Goal: Task Accomplishment & Management: Use online tool/utility

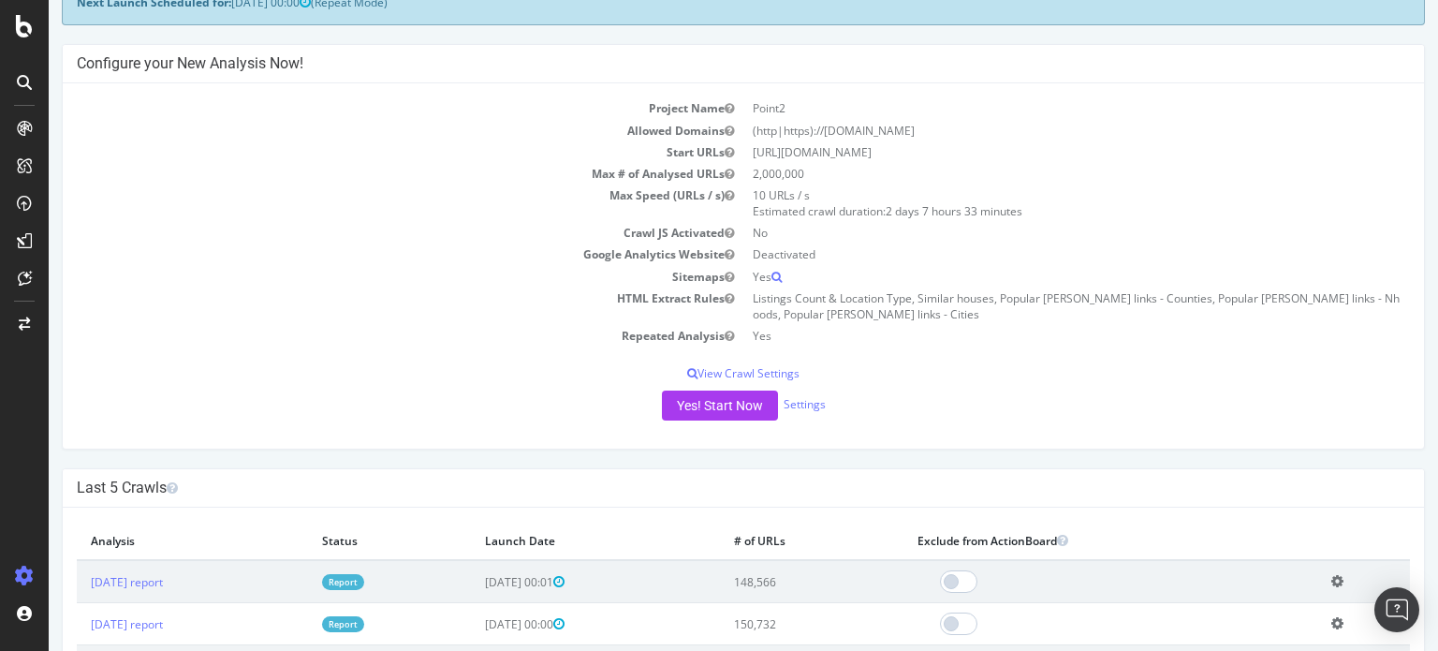
scroll to position [249, 0]
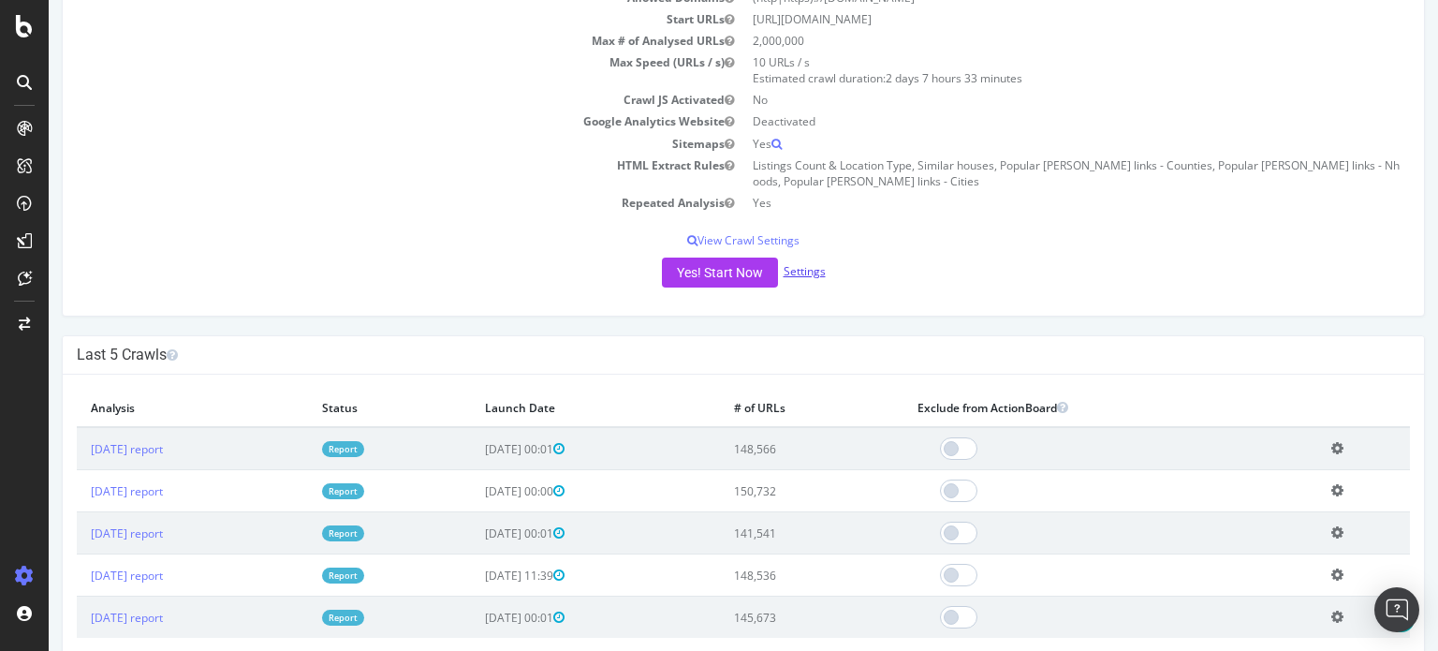
click at [791, 273] on link "Settings" at bounding box center [805, 271] width 42 height 16
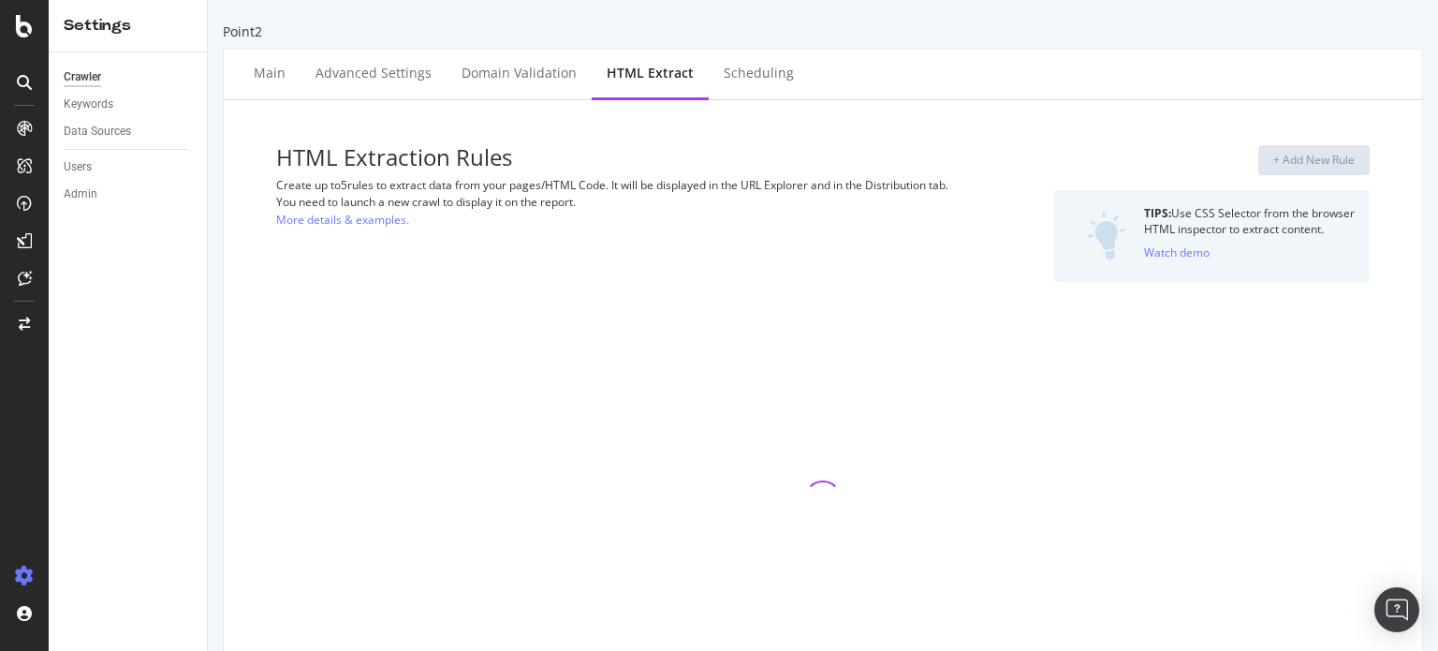
select select "exist"
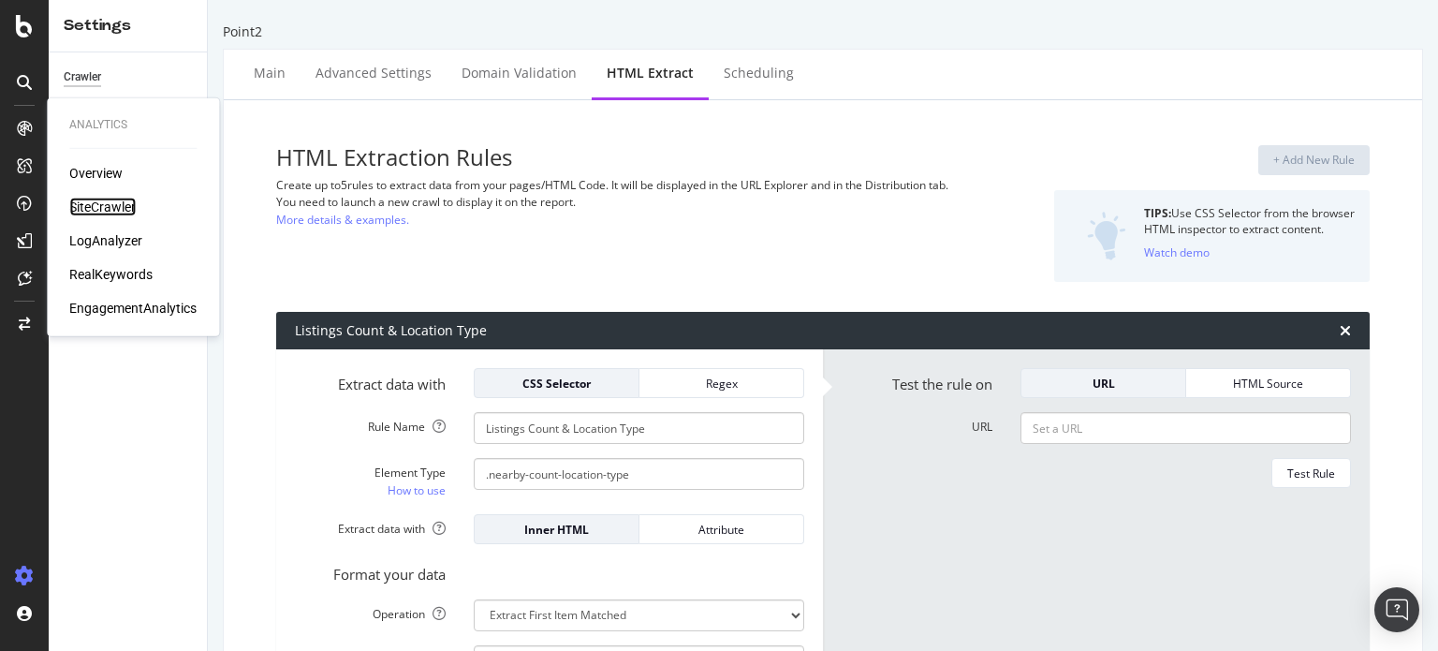
click at [103, 203] on div "SiteCrawler" at bounding box center [102, 207] width 66 height 19
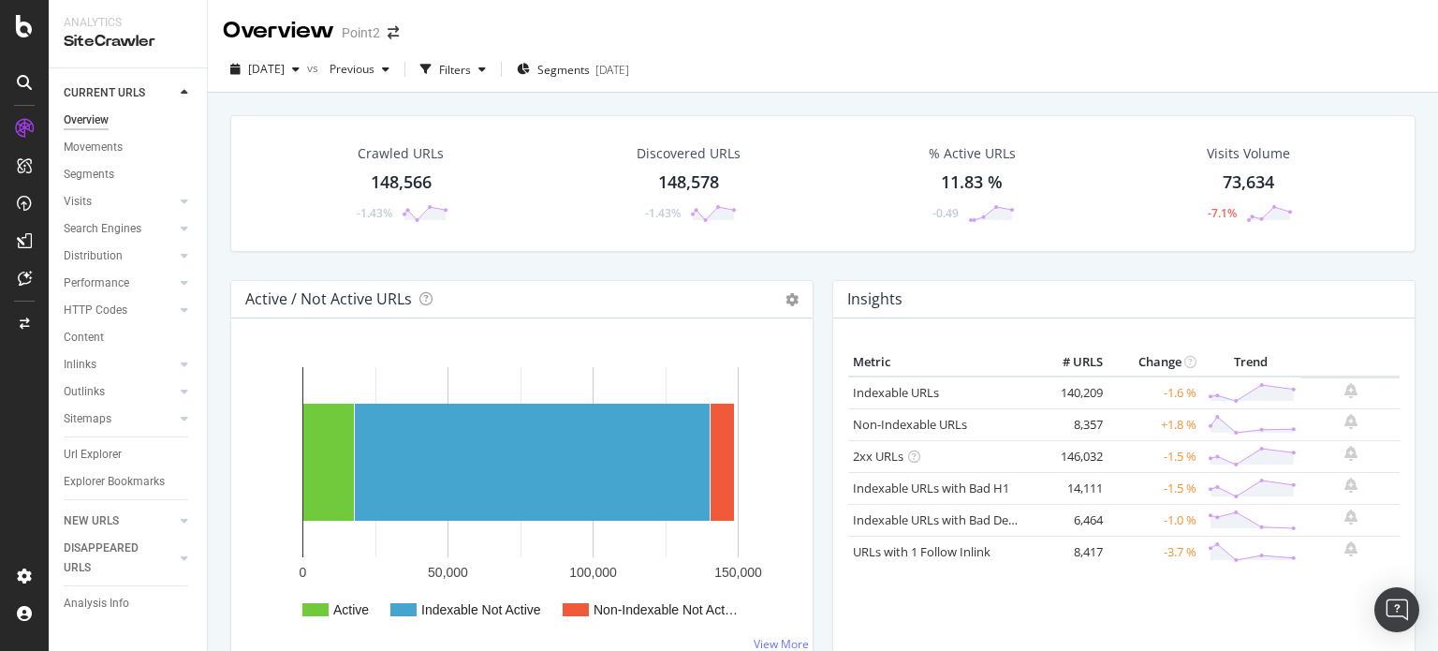
drag, startPoint x: 78, startPoint y: 453, endPoint x: 648, endPoint y: 380, distance: 575.0
click at [76, 451] on div "Url Explorer" at bounding box center [93, 455] width 58 height 20
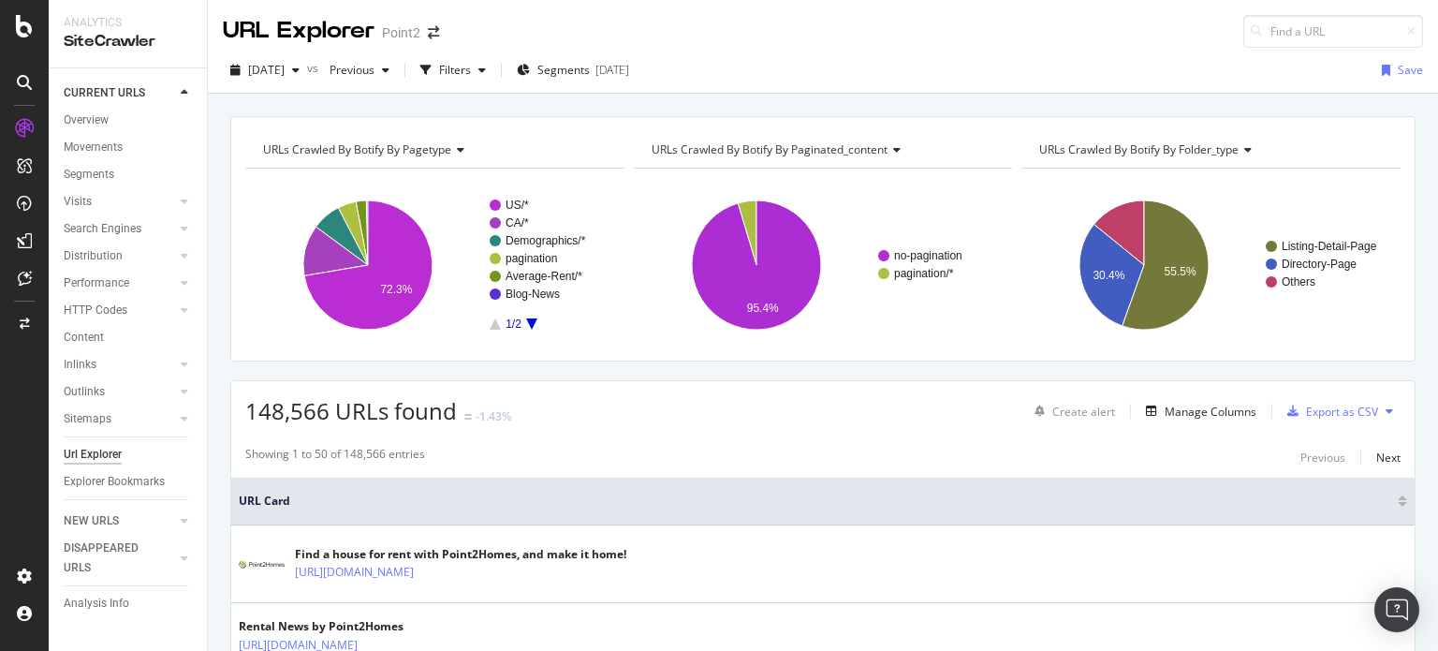
scroll to position [249, 0]
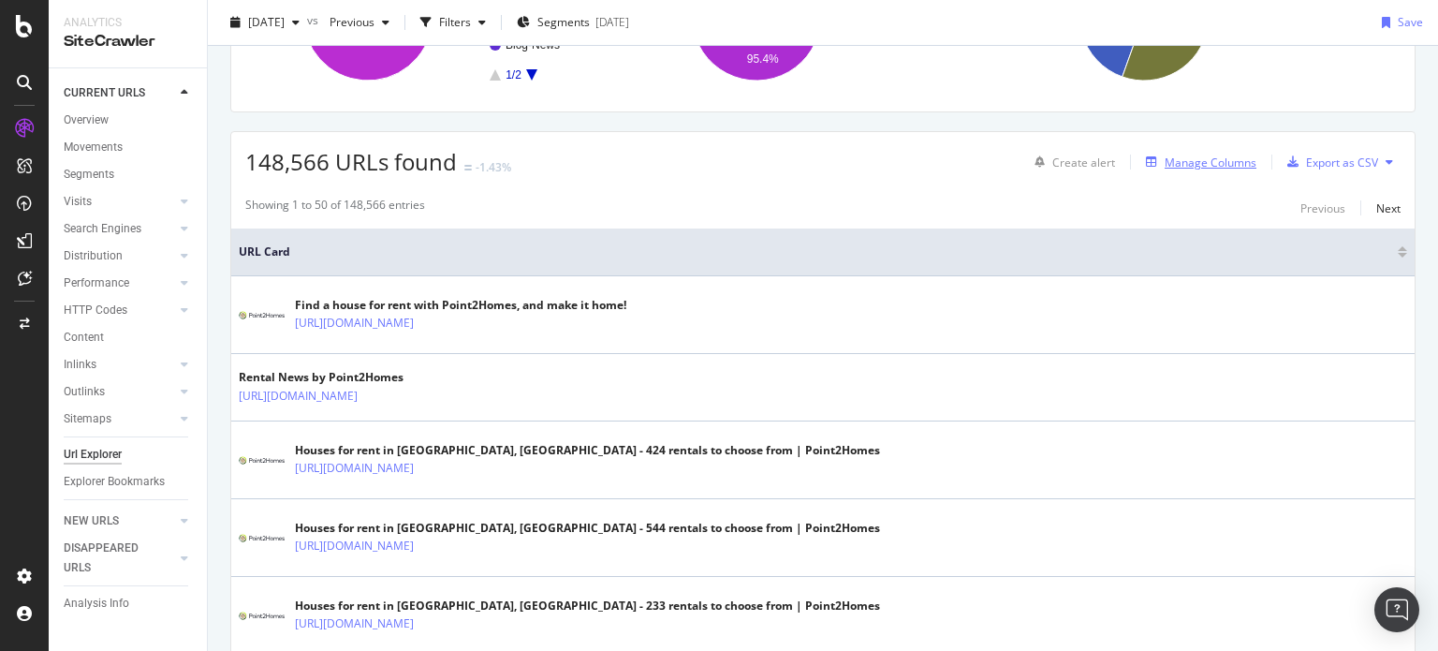
click at [1190, 156] on div "Manage Columns" at bounding box center [1211, 163] width 92 height 16
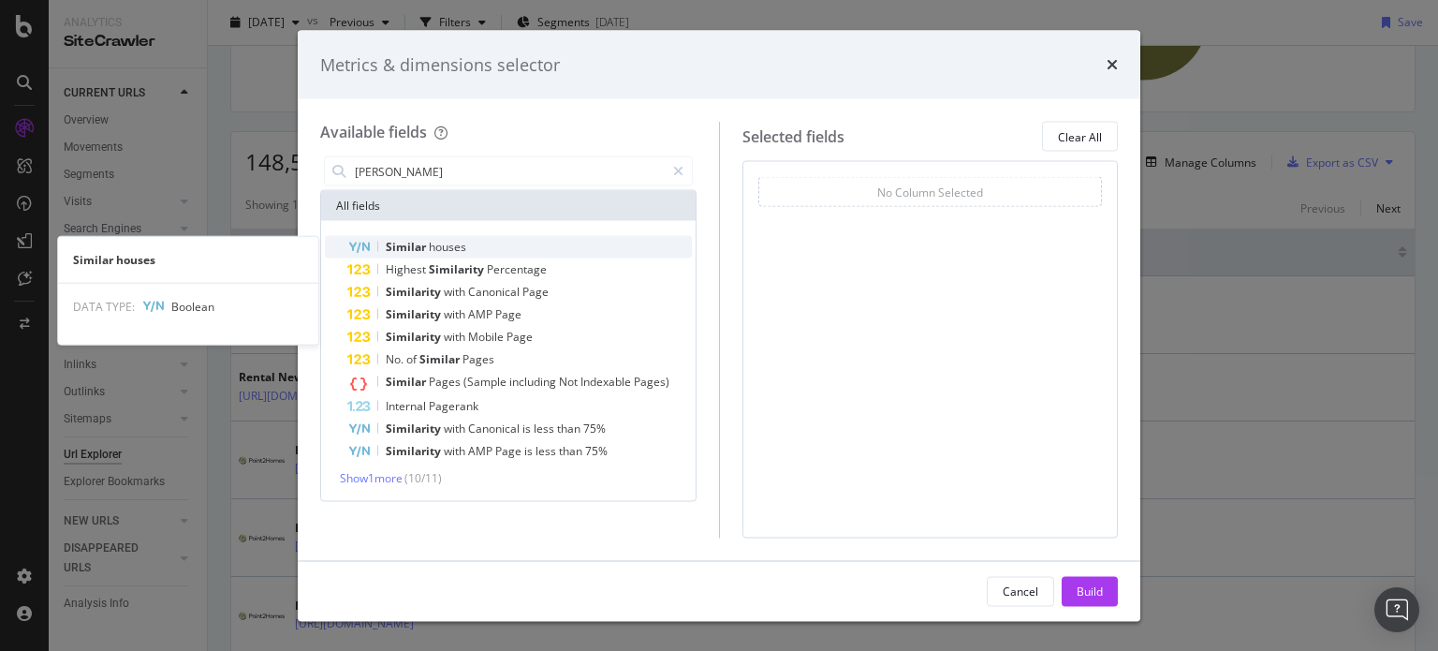
type input "[PERSON_NAME]"
click at [405, 254] on span "Similar" at bounding box center [407, 247] width 43 height 16
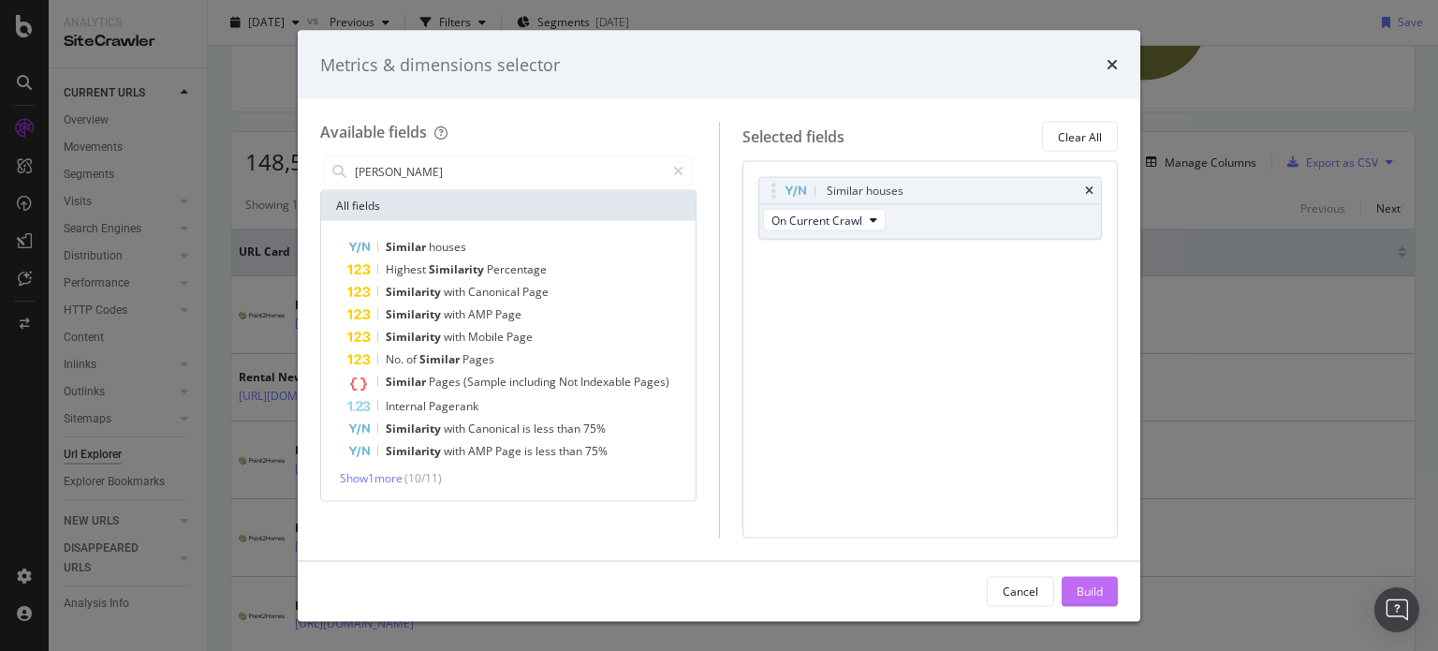
click at [1085, 594] on div "Build" at bounding box center [1090, 591] width 26 height 16
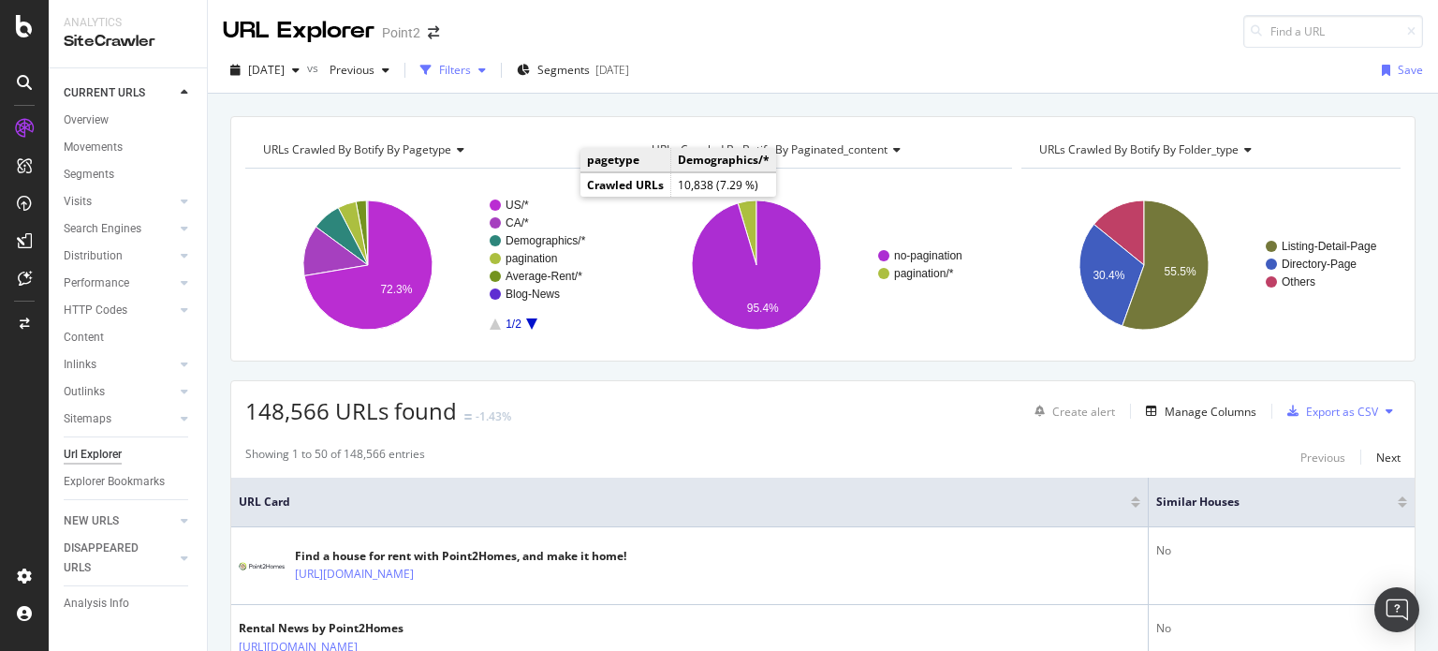
click at [471, 66] on div "Filters" at bounding box center [455, 70] width 32 height 16
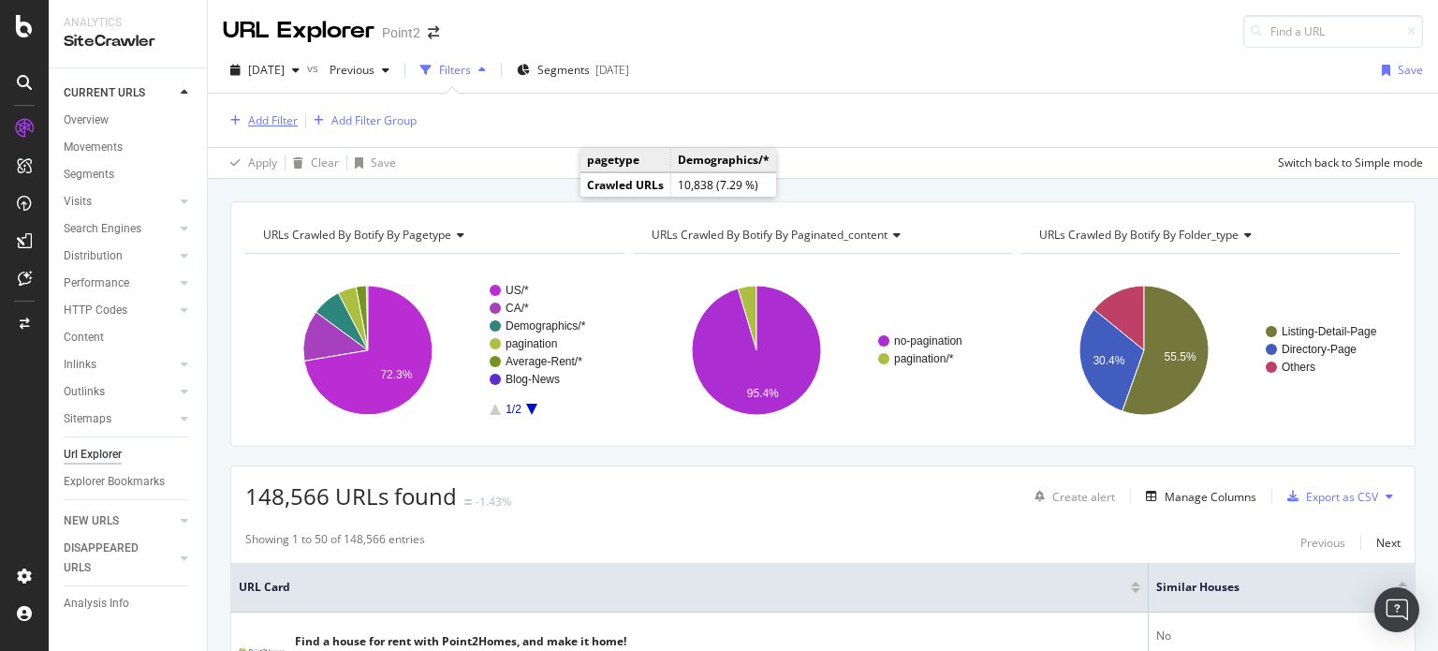
click at [273, 115] on div "Add Filter" at bounding box center [273, 120] width 50 height 16
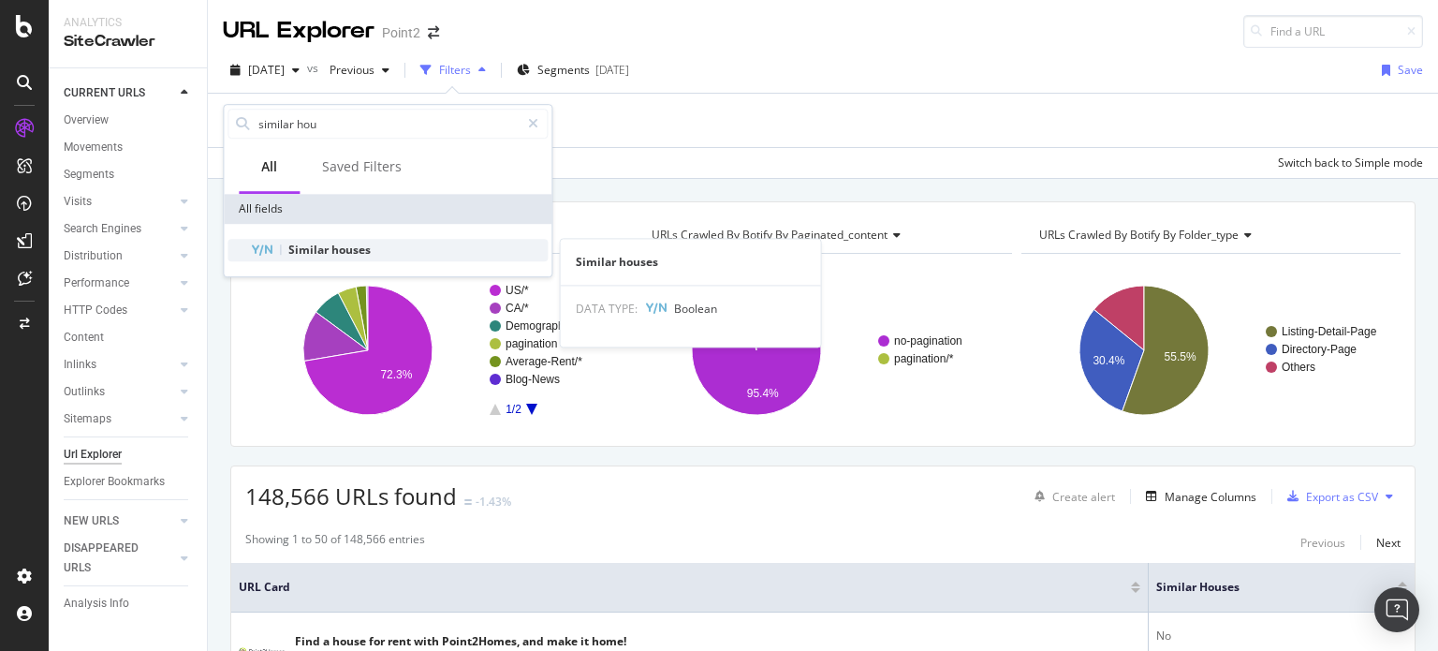
type input "similar hou"
click at [299, 246] on span "Similar" at bounding box center [309, 250] width 43 height 16
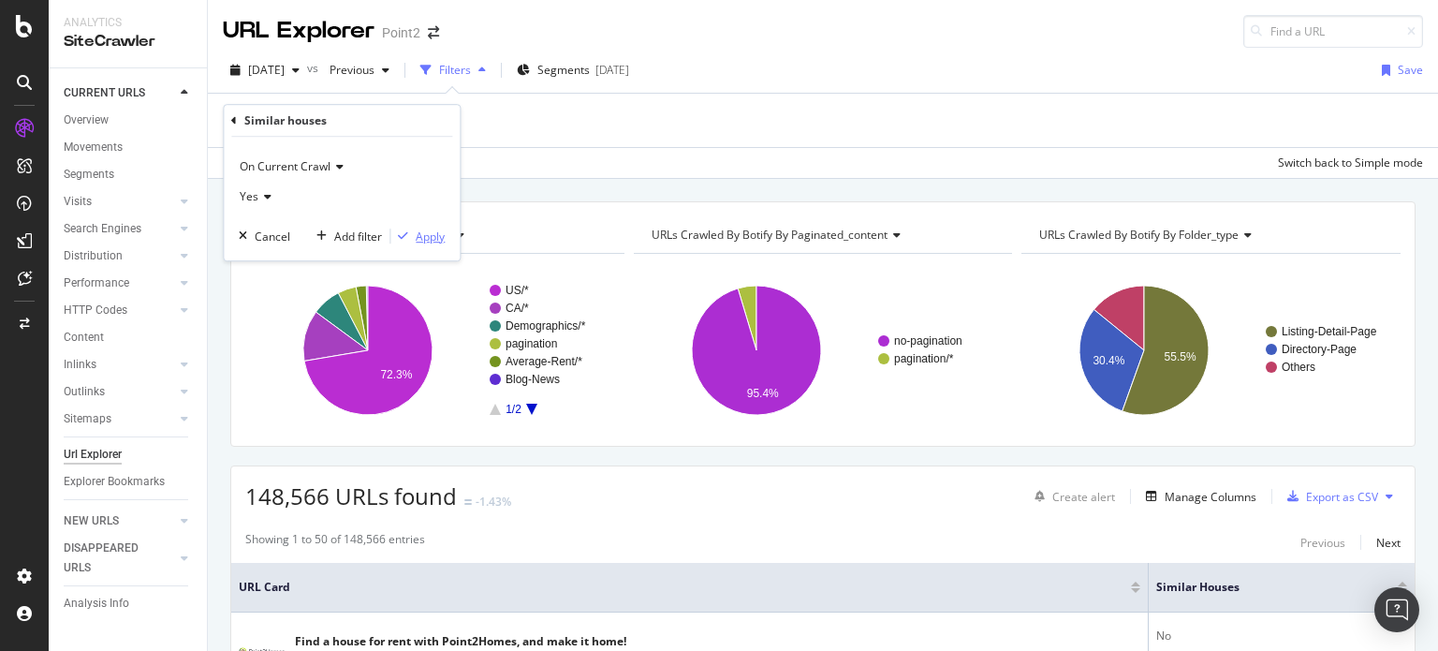
click at [442, 229] on div "Apply" at bounding box center [430, 237] width 29 height 16
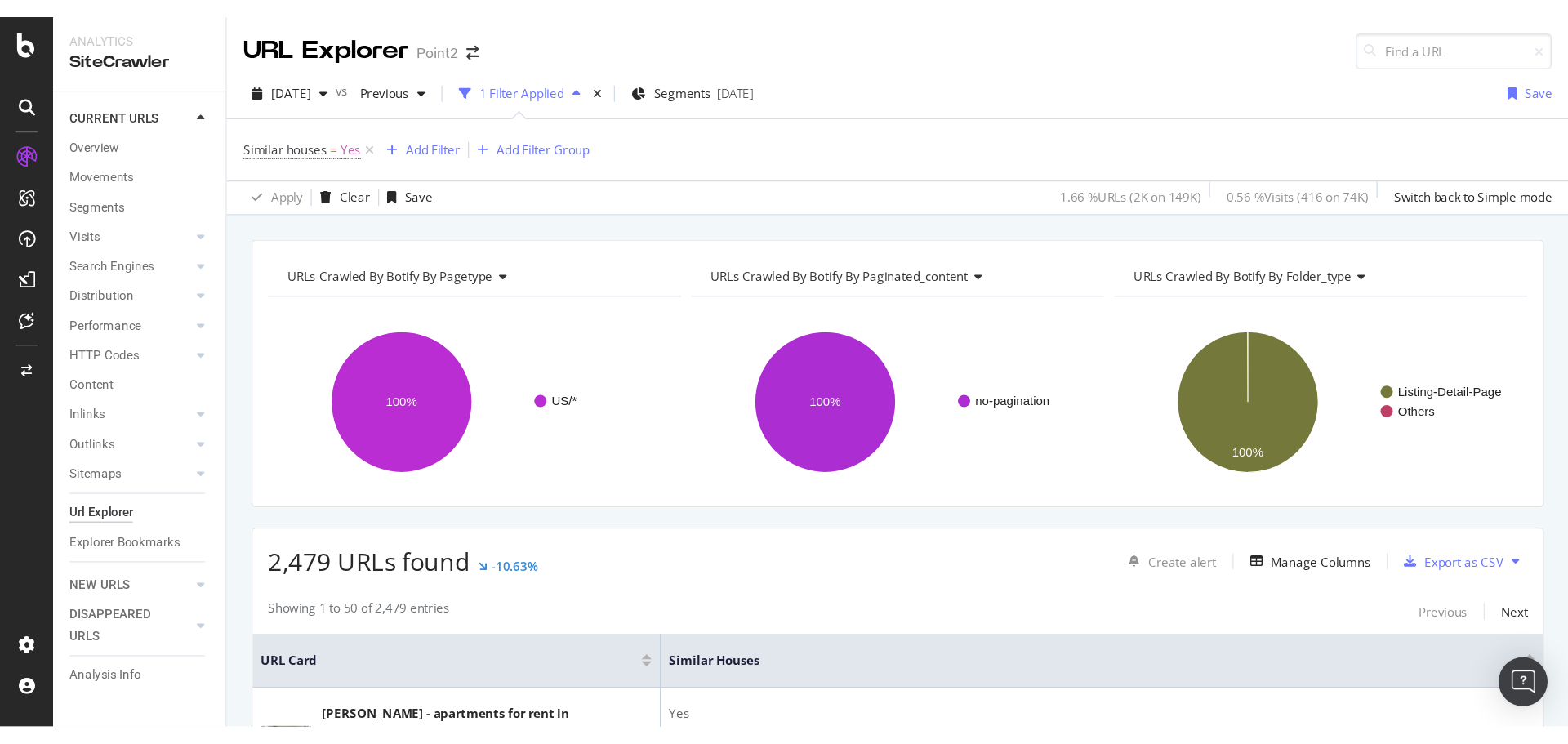
scroll to position [435, 0]
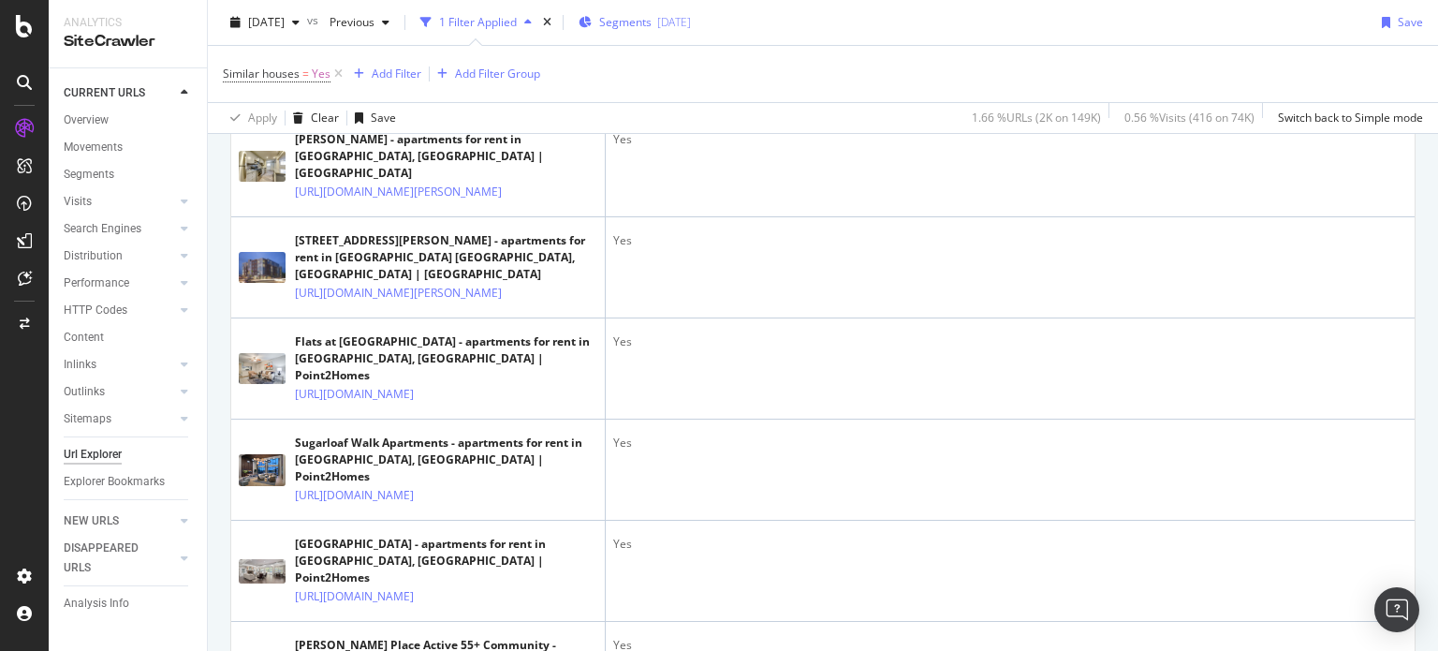
click at [652, 21] on span "Segments" at bounding box center [625, 22] width 52 height 16
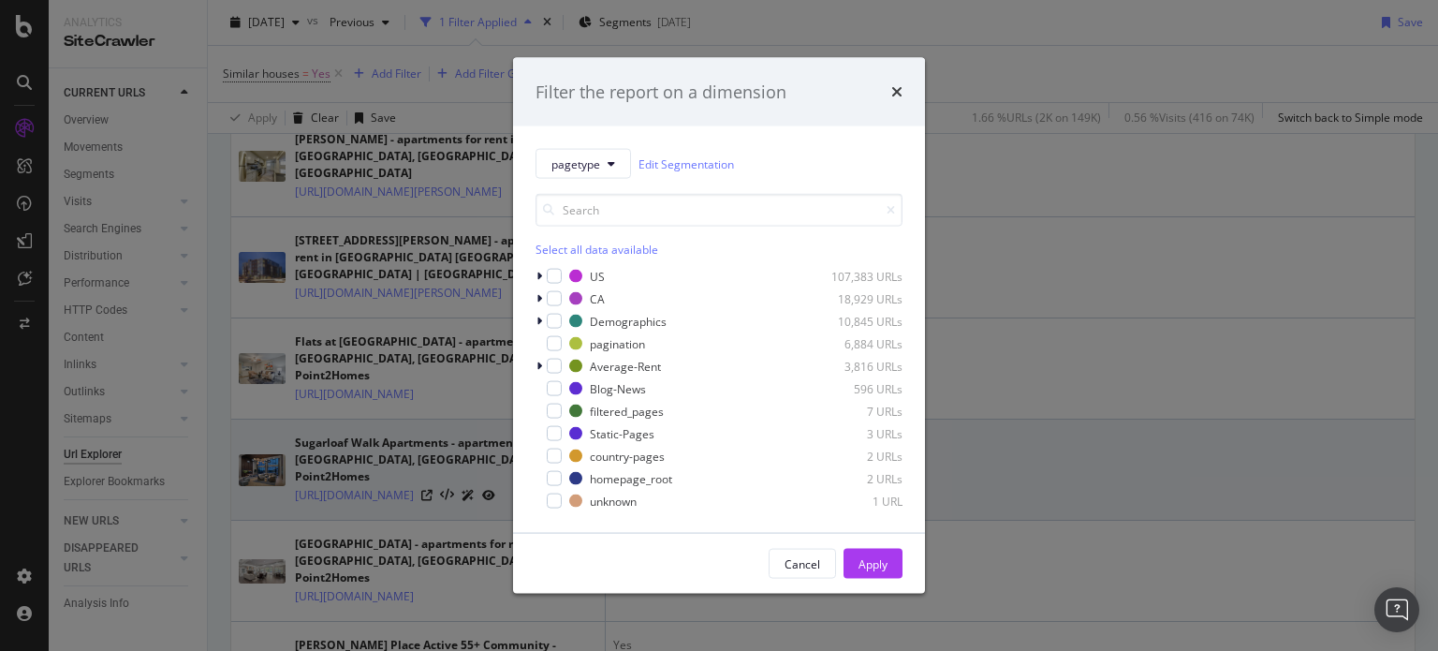
click at [805, 564] on div "Cancel" at bounding box center [803, 563] width 36 height 16
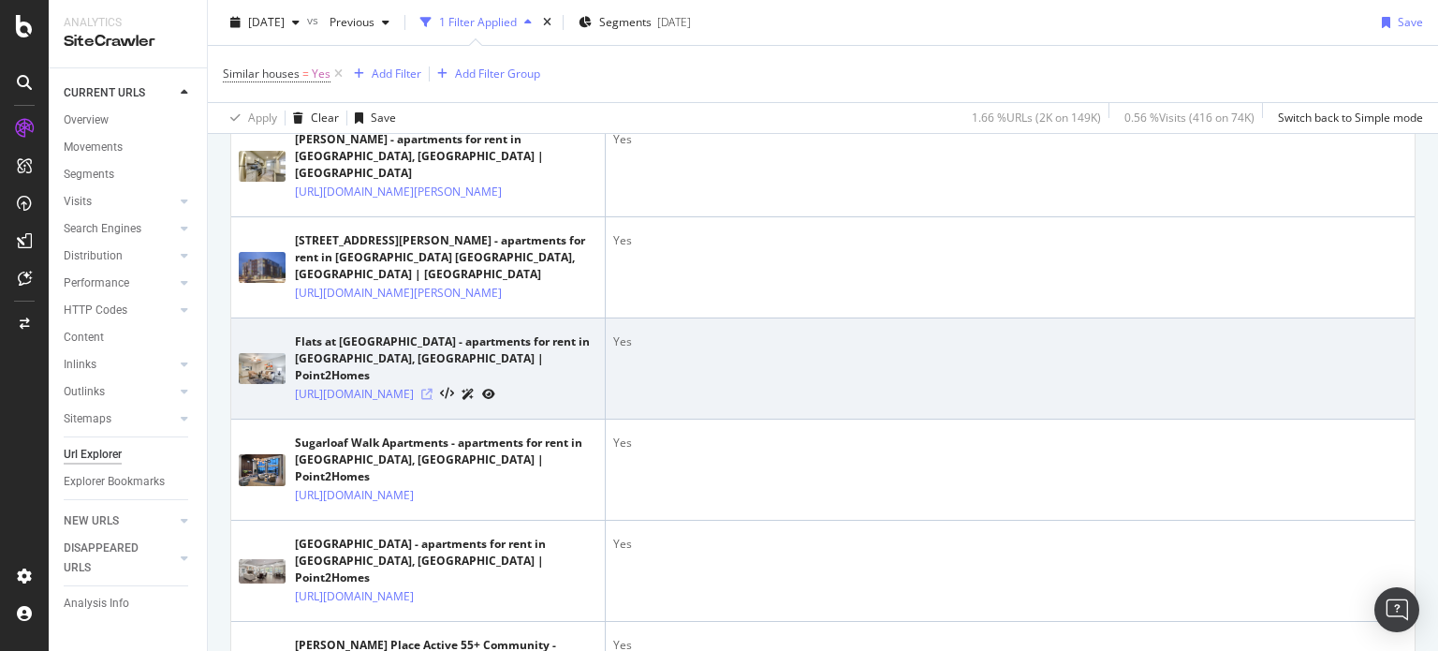
click at [433, 400] on icon at bounding box center [426, 394] width 11 height 11
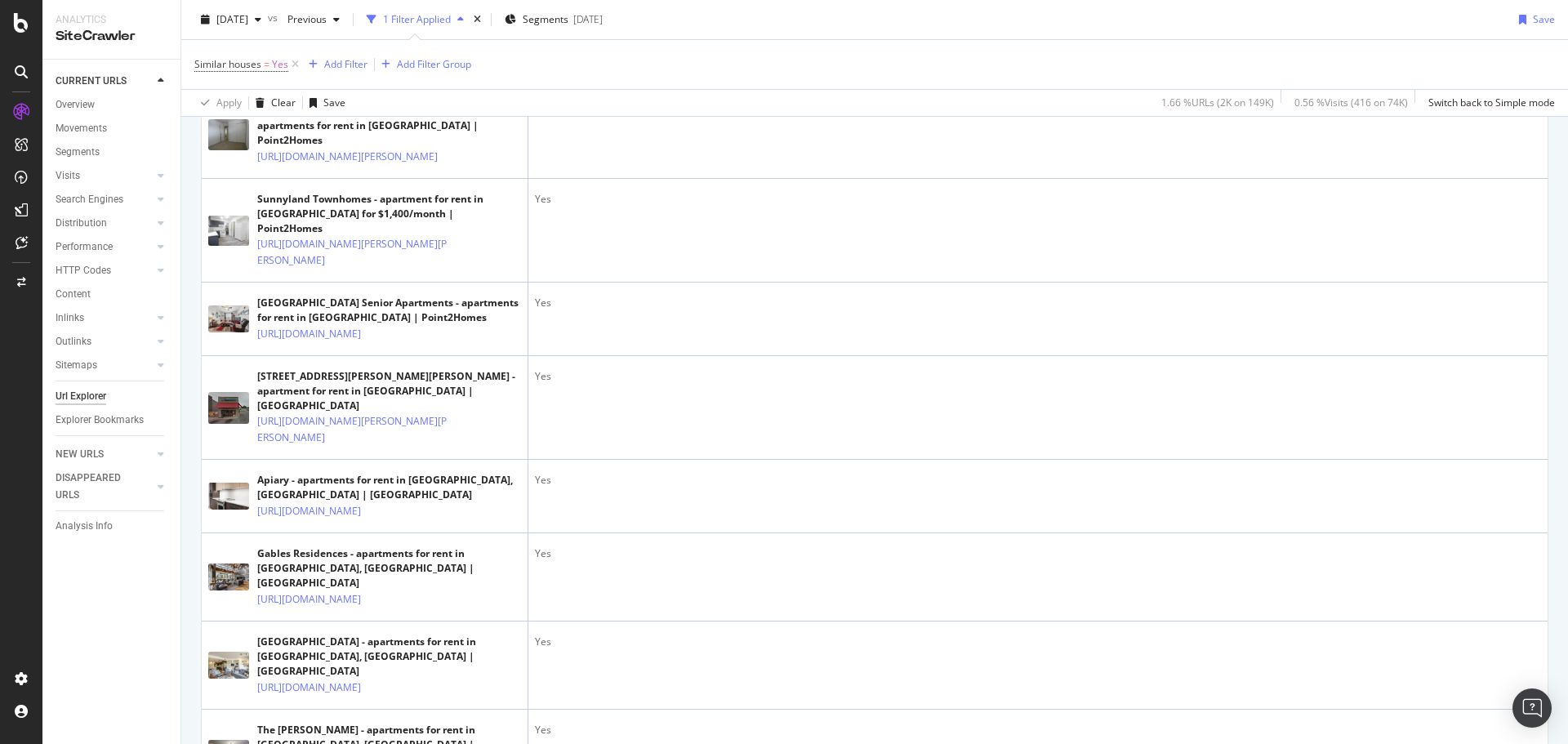
scroll to position [1218, 0]
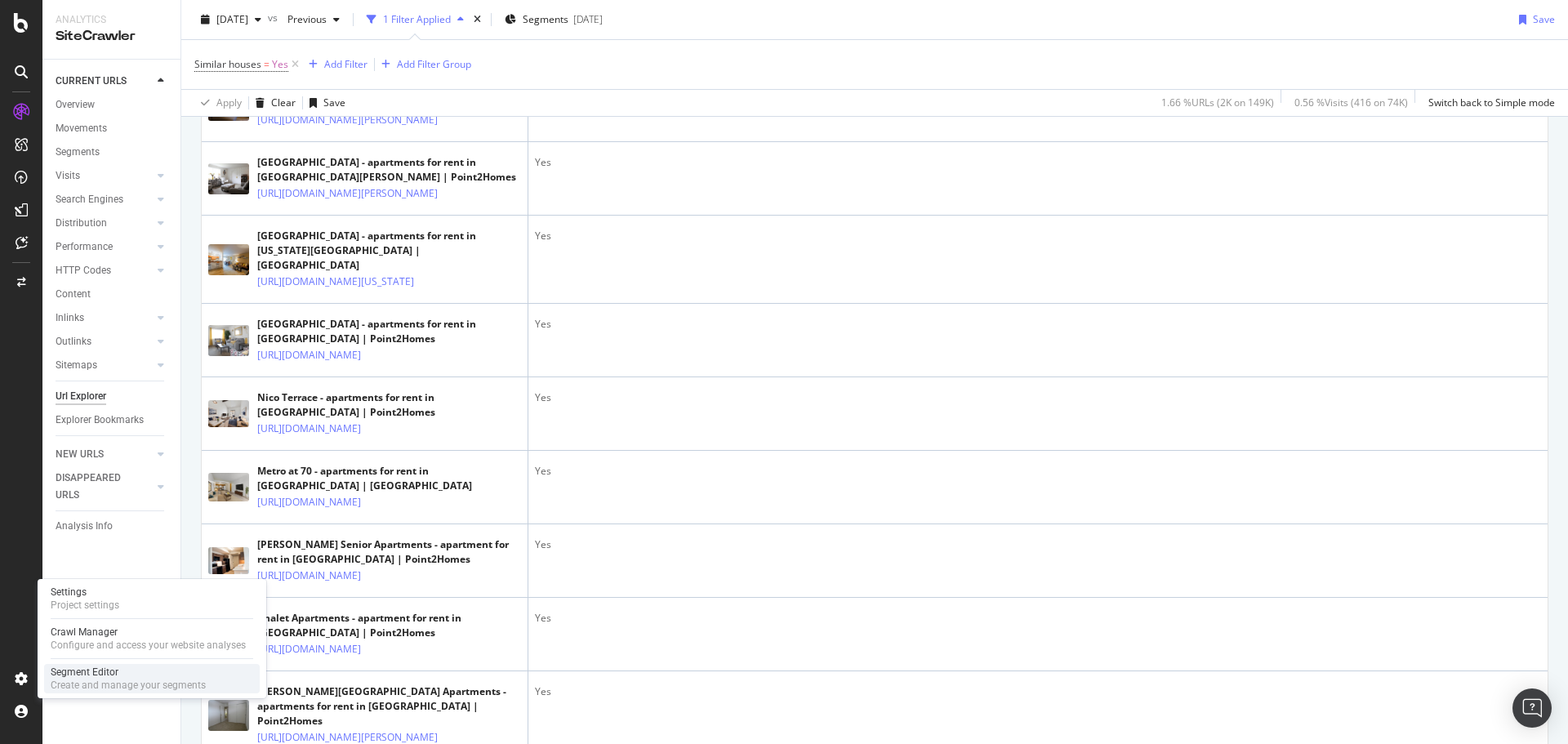
click at [112, 567] on div "Create and manage your segments" at bounding box center [128, 685] width 155 height 13
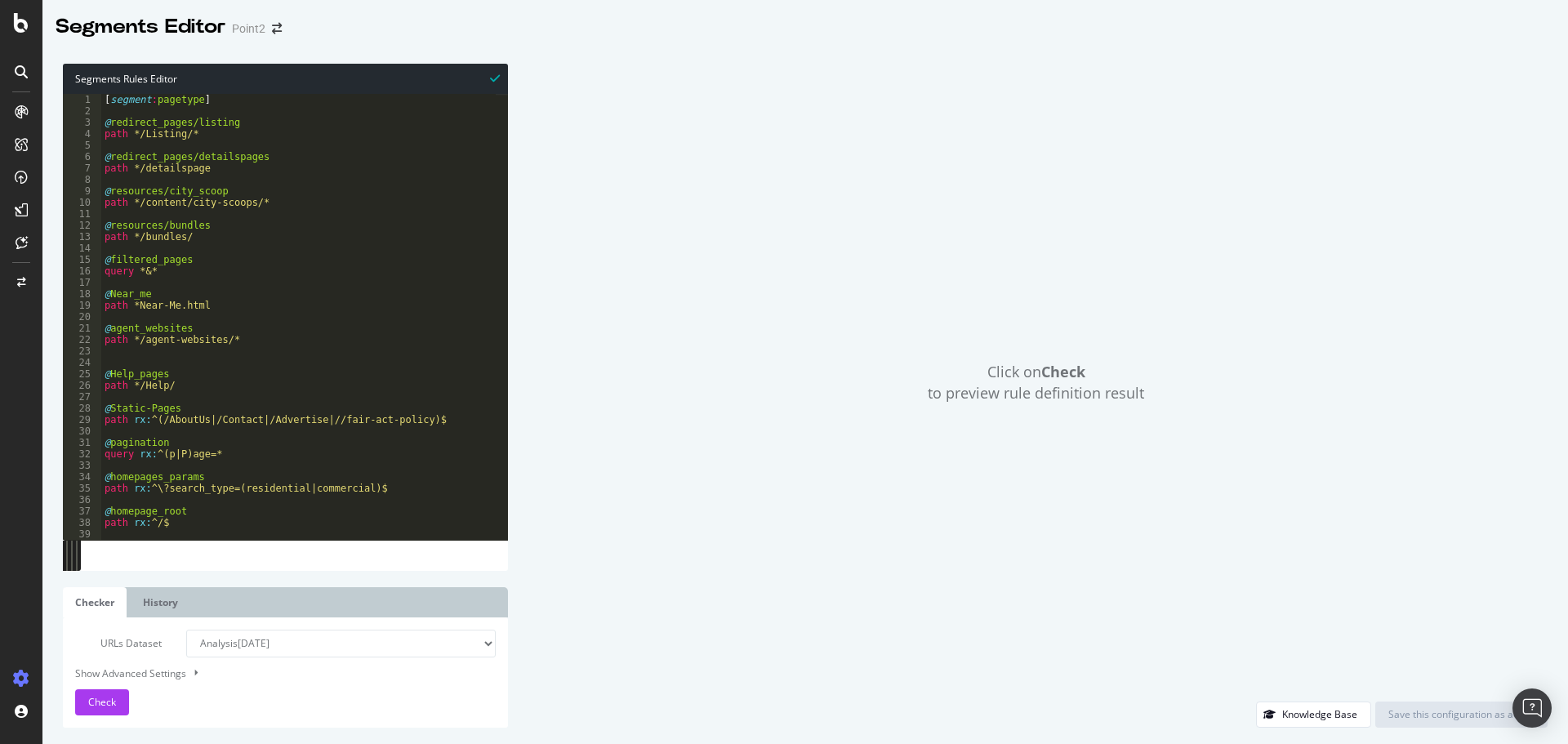
click at [383, 256] on div "[ segment : pagetype ] @ redirect_pages/listing path */Listing/* @ redirect_pag…" at bounding box center [342, 323] width 481 height 457
type textarea "@no_filter_pages query not *&*"
